Goal: Navigation & Orientation: Find specific page/section

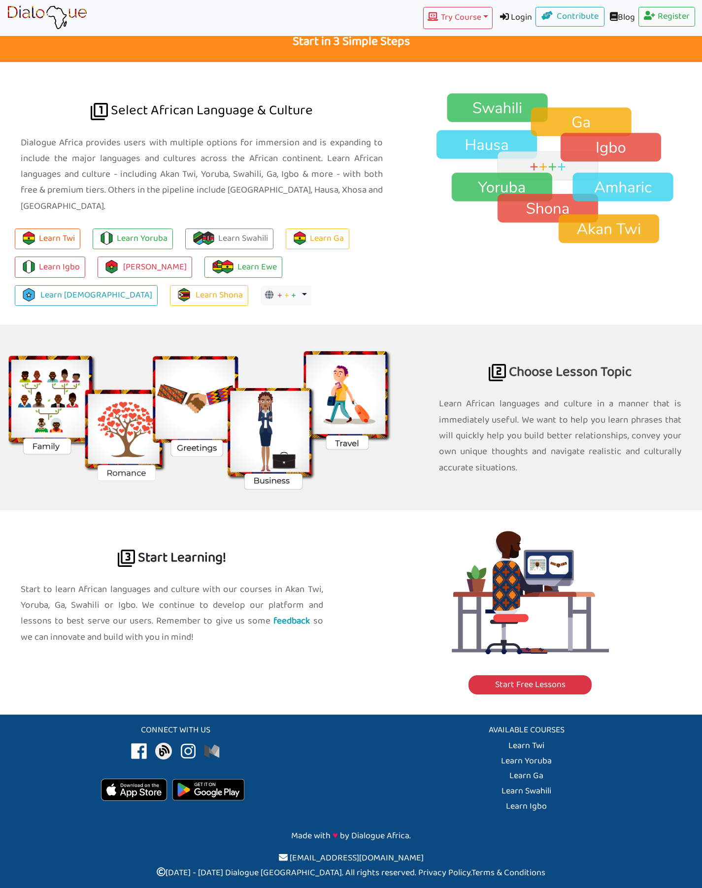
scroll to position [624, 0]
